Goal: Navigation & Orientation: Find specific page/section

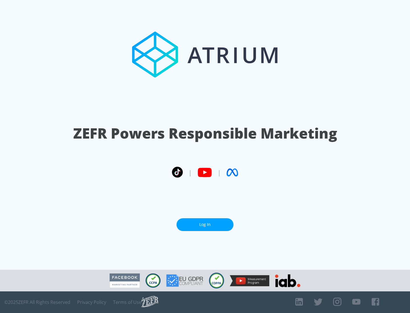
click at [205, 225] on link "Log In" at bounding box center [204, 224] width 57 height 13
